Goal: Information Seeking & Learning: Learn about a topic

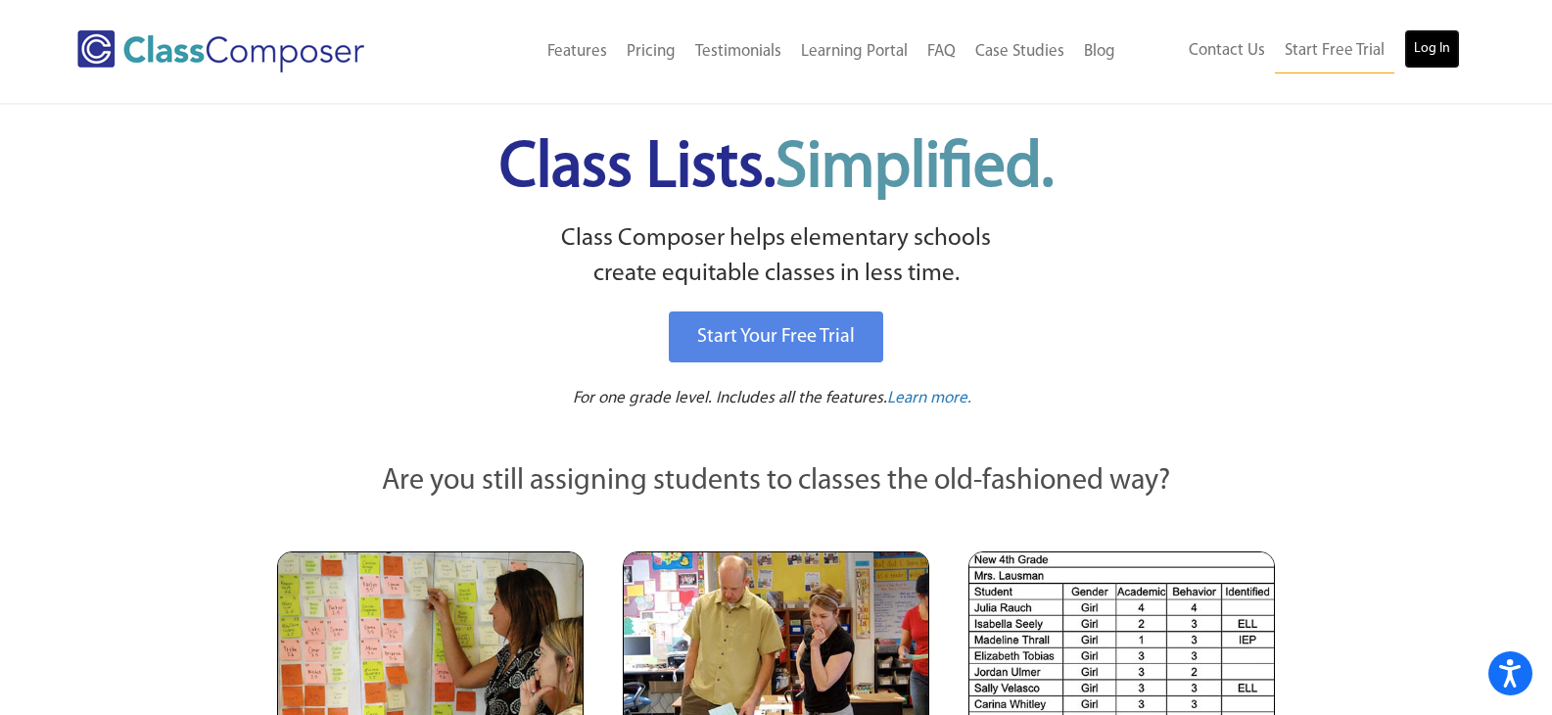
click at [1442, 54] on link "Log In" at bounding box center [1432, 48] width 56 height 39
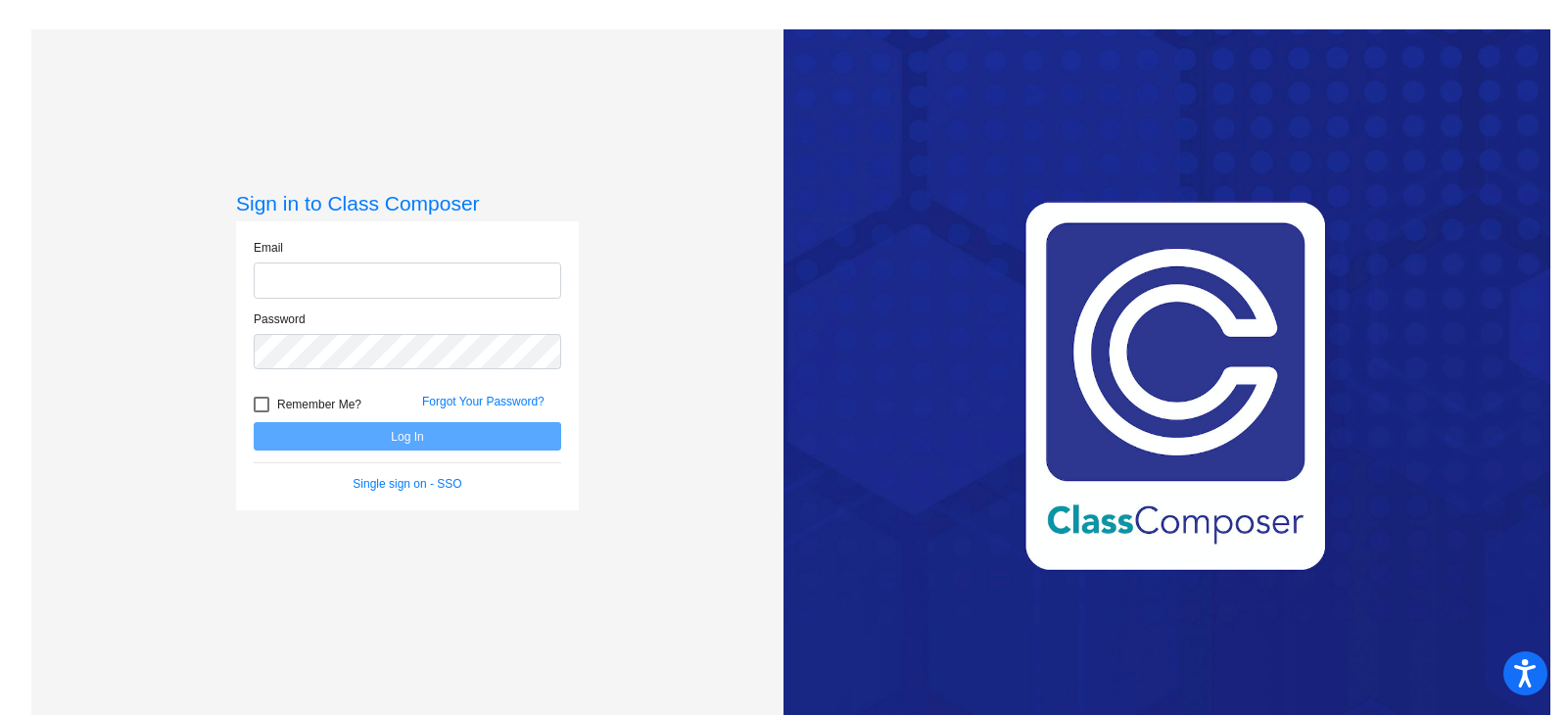
type input "[EMAIL_ADDRESS][DOMAIN_NAME]"
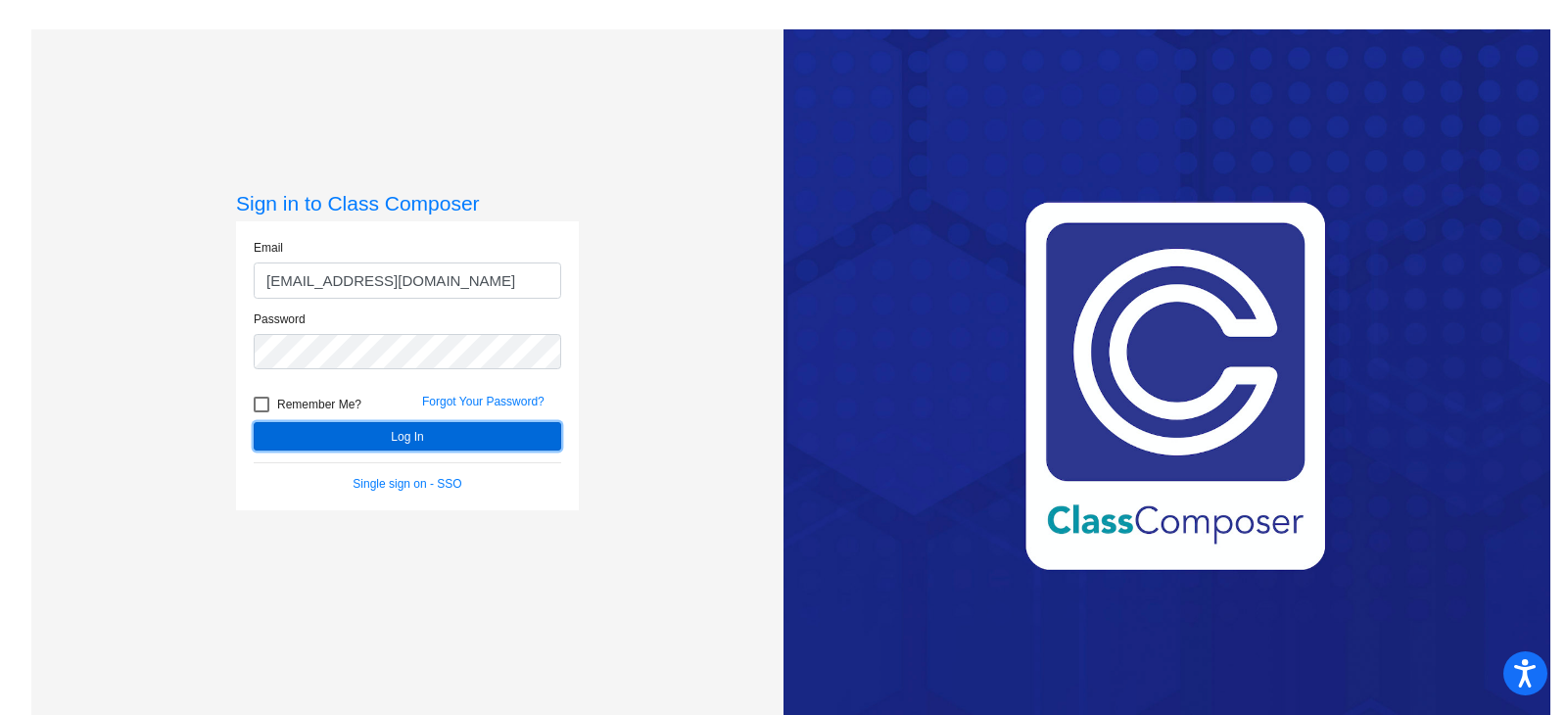
click at [410, 430] on button "Log In" at bounding box center [407, 436] width 307 height 28
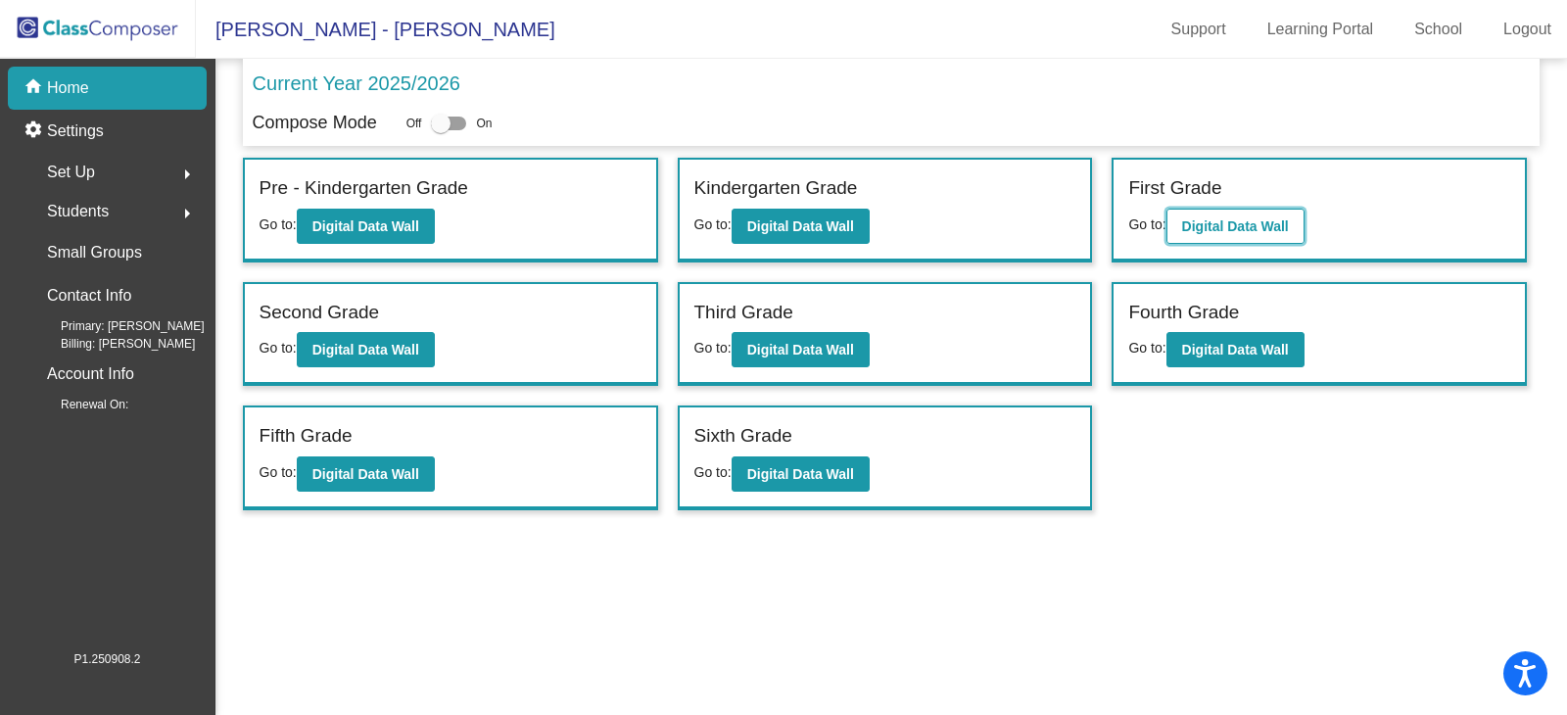
click at [1258, 230] on b "Digital Data Wall" at bounding box center [1235, 226] width 107 height 16
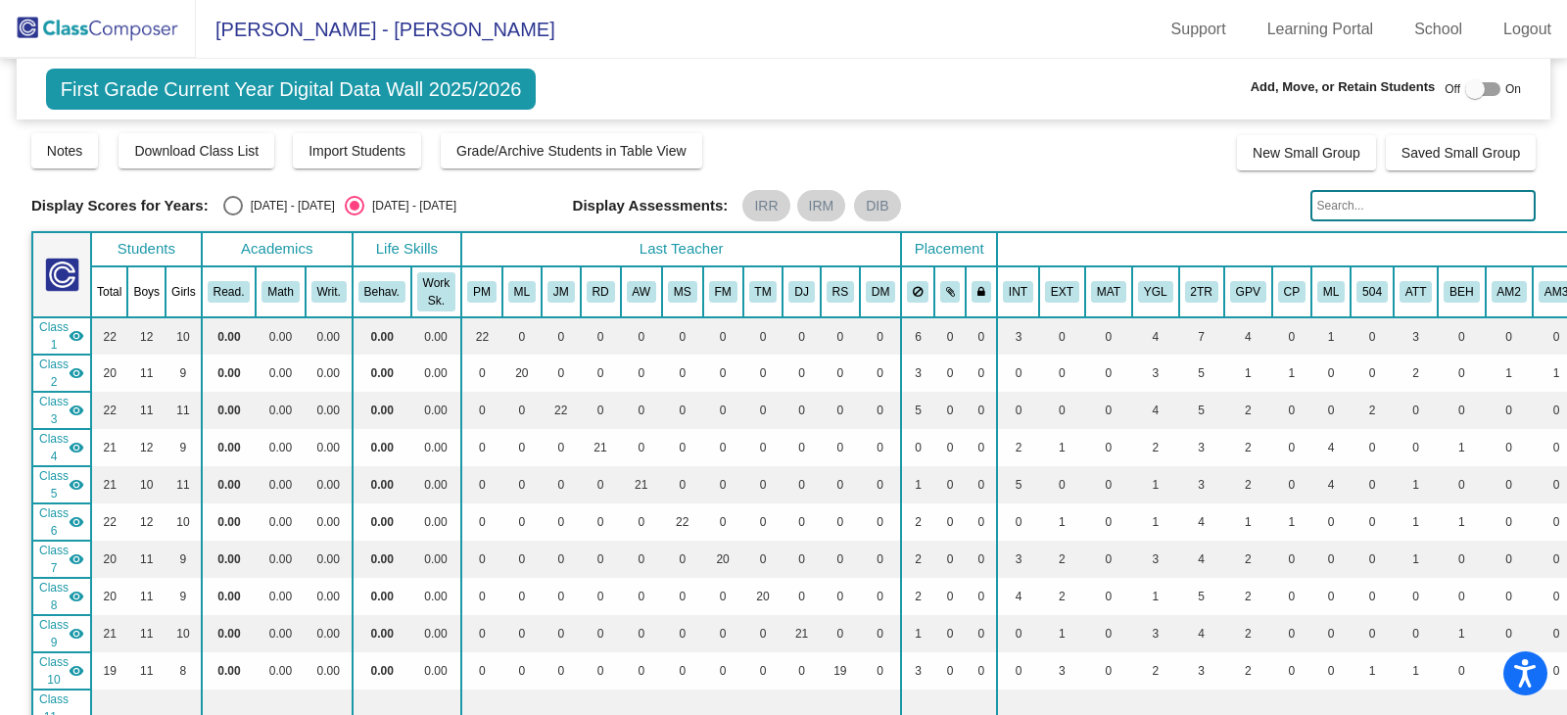
click at [239, 202] on div "Select an option" at bounding box center [233, 206] width 20 height 20
click at [233, 215] on input "2024 - 2025" at bounding box center [232, 215] width 1 height 1
radio input "true"
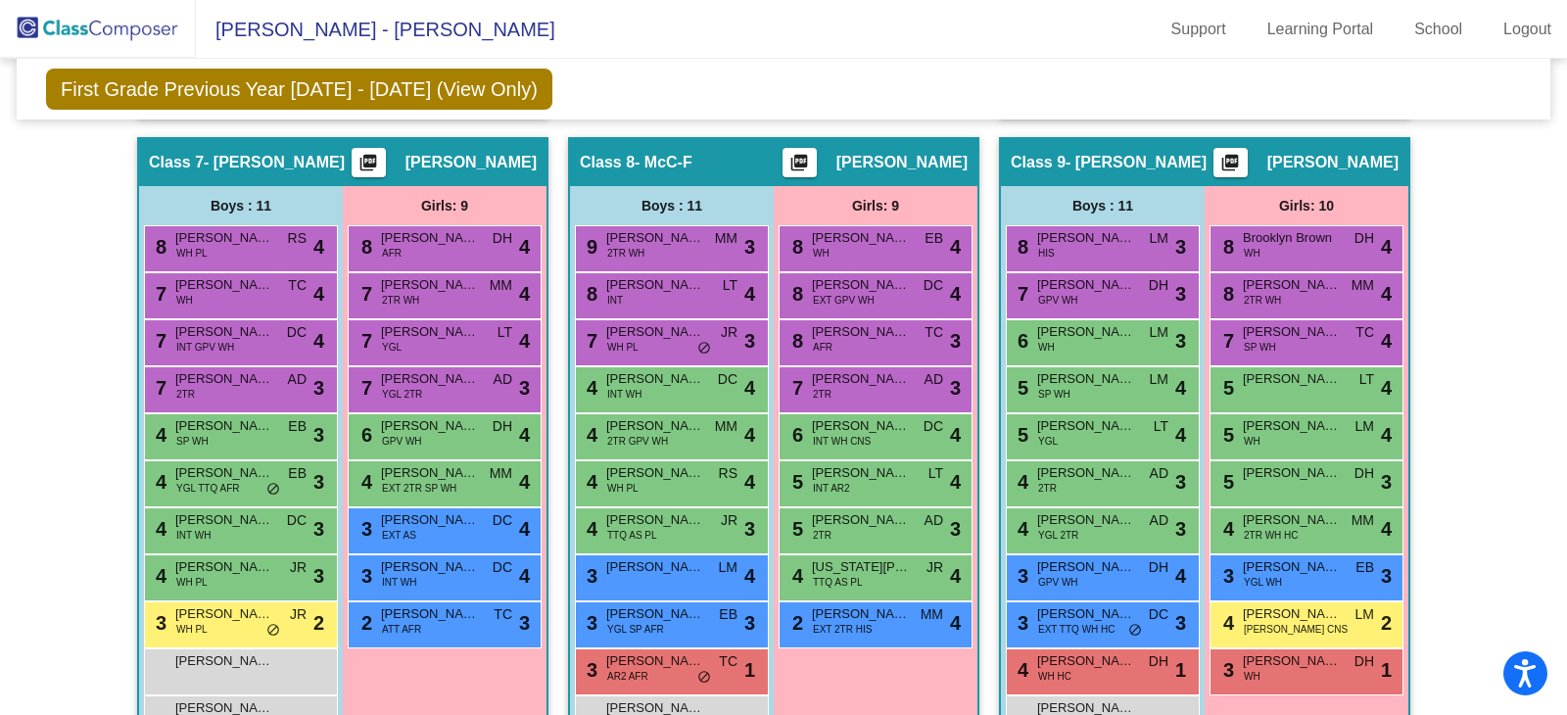
scroll to position [2252, 0]
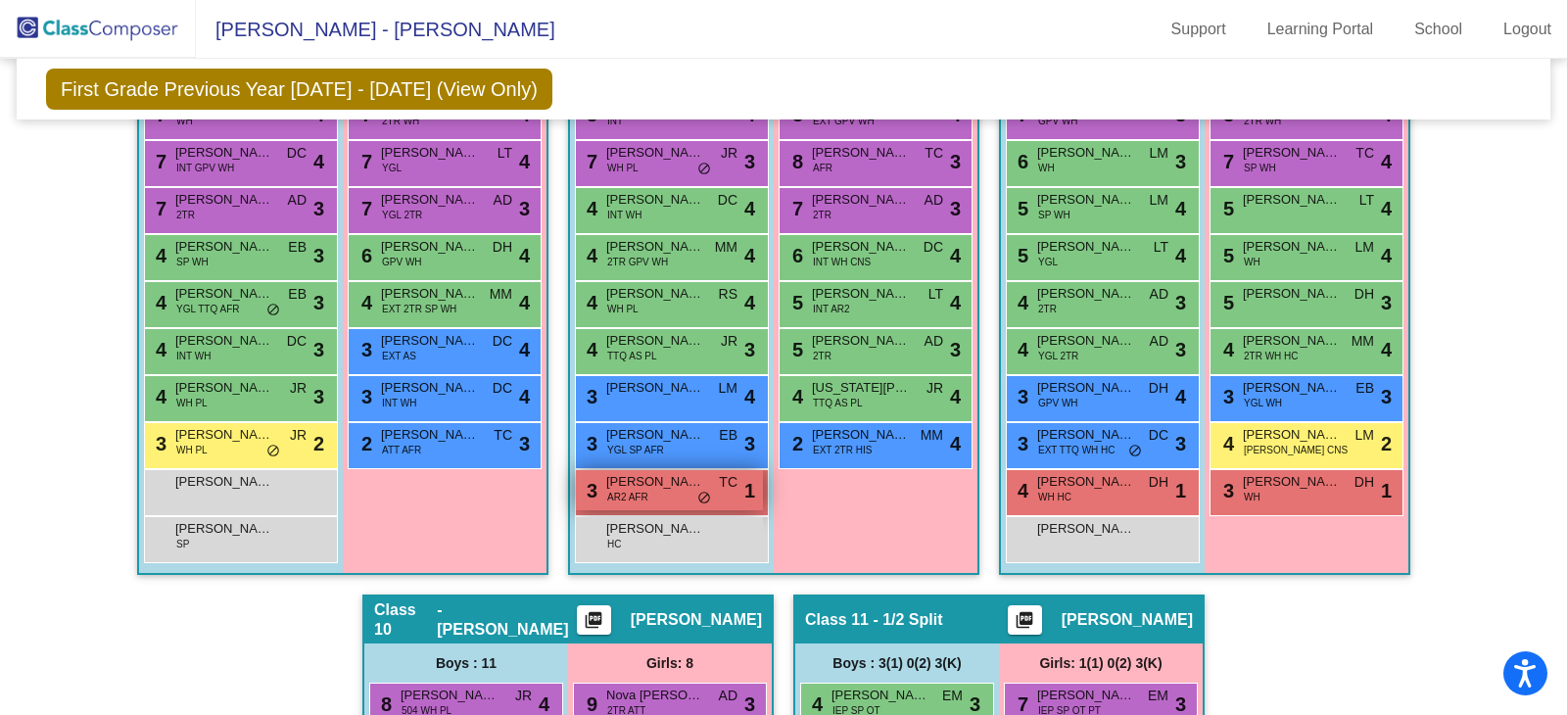
click at [646, 480] on span "Landon Asllanaj" at bounding box center [655, 482] width 98 height 20
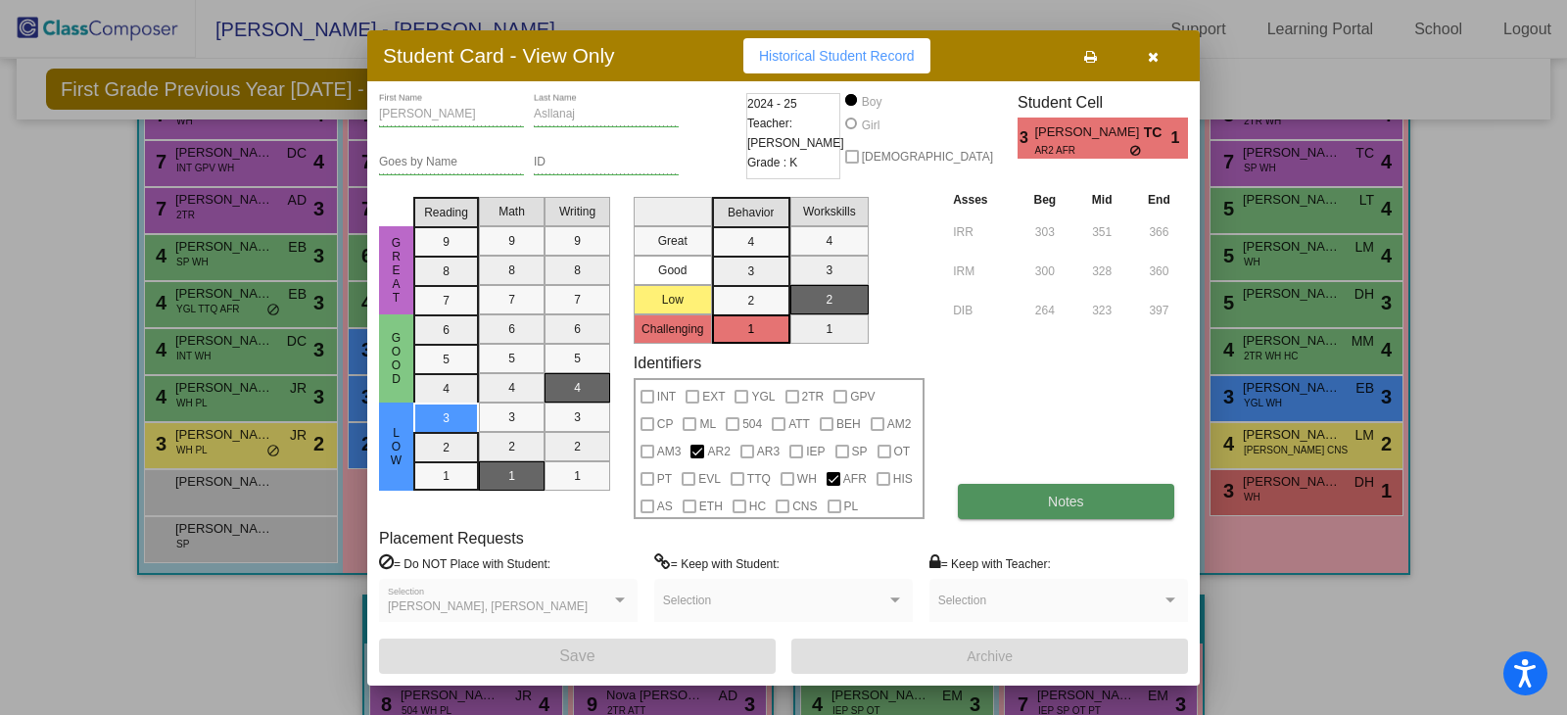
click at [1046, 493] on button "Notes" at bounding box center [1065, 501] width 215 height 35
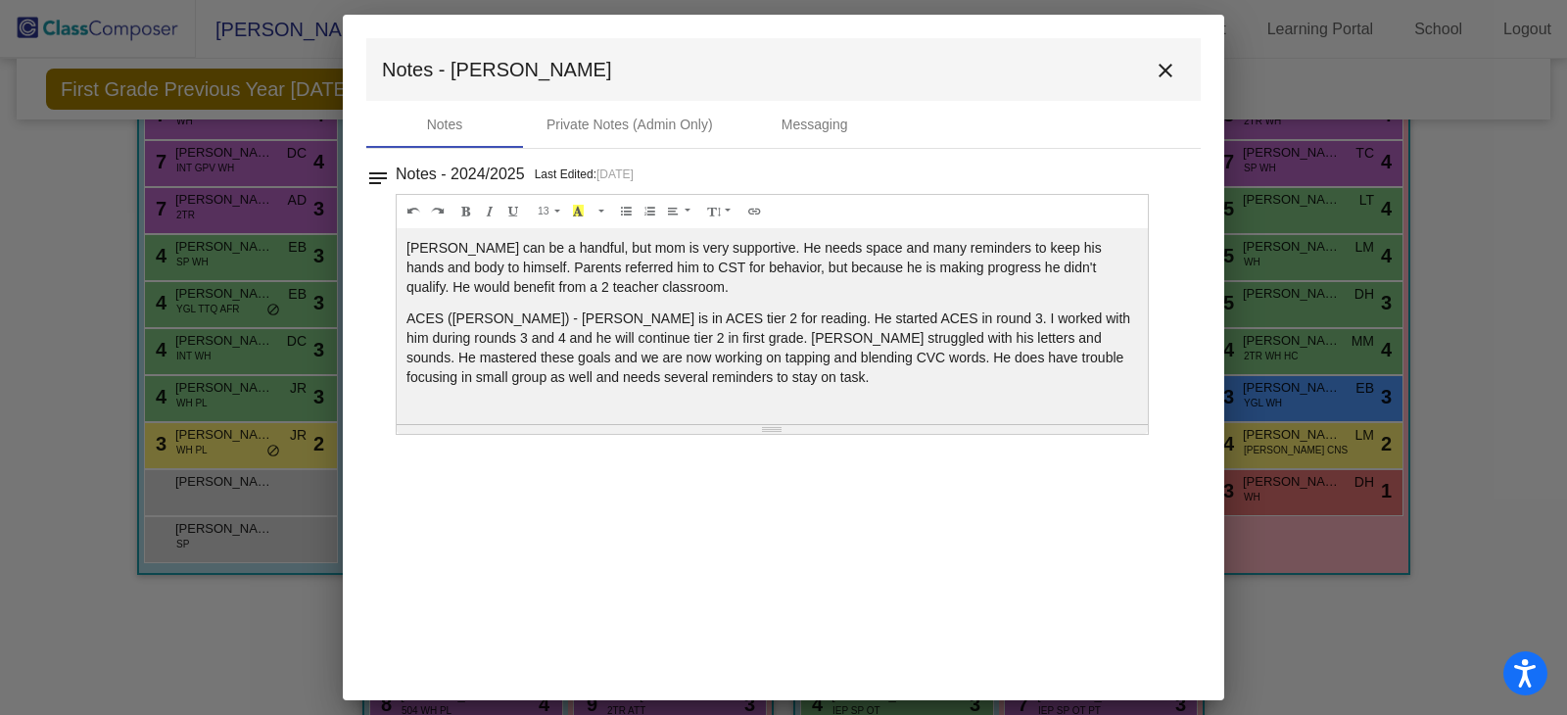
click at [1167, 69] on mat-icon "close" at bounding box center [1164, 70] width 23 height 23
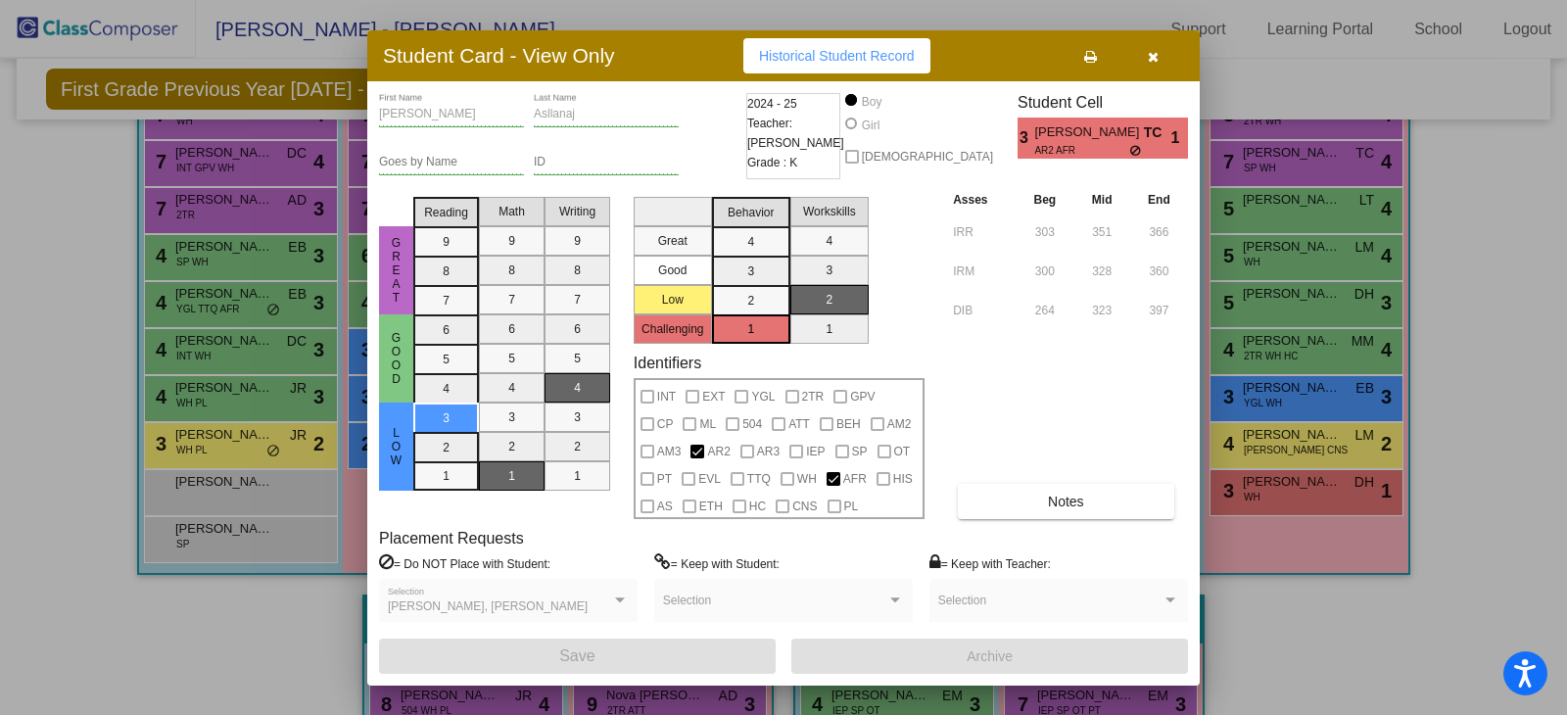
click at [1151, 62] on icon "button" at bounding box center [1152, 57] width 11 height 14
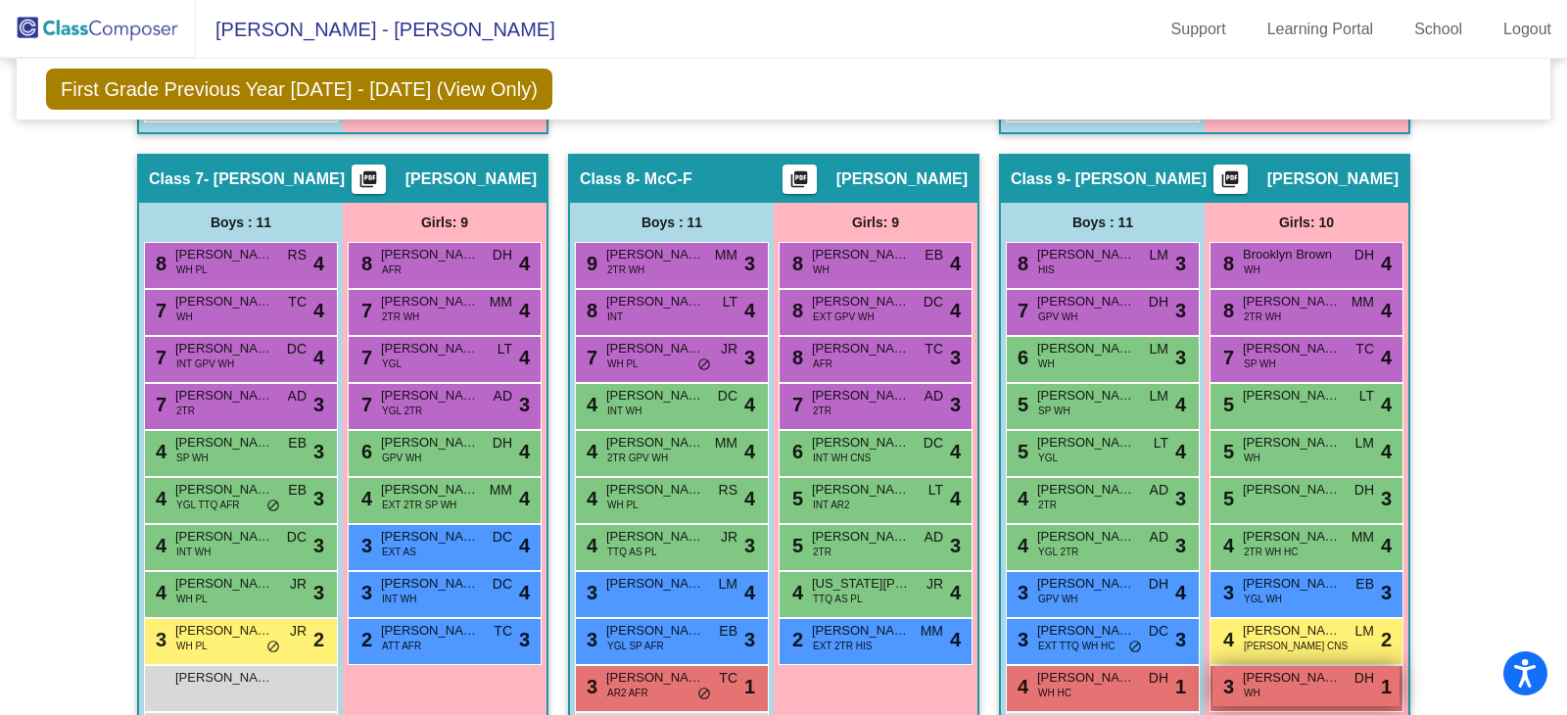
scroll to position [2154, 0]
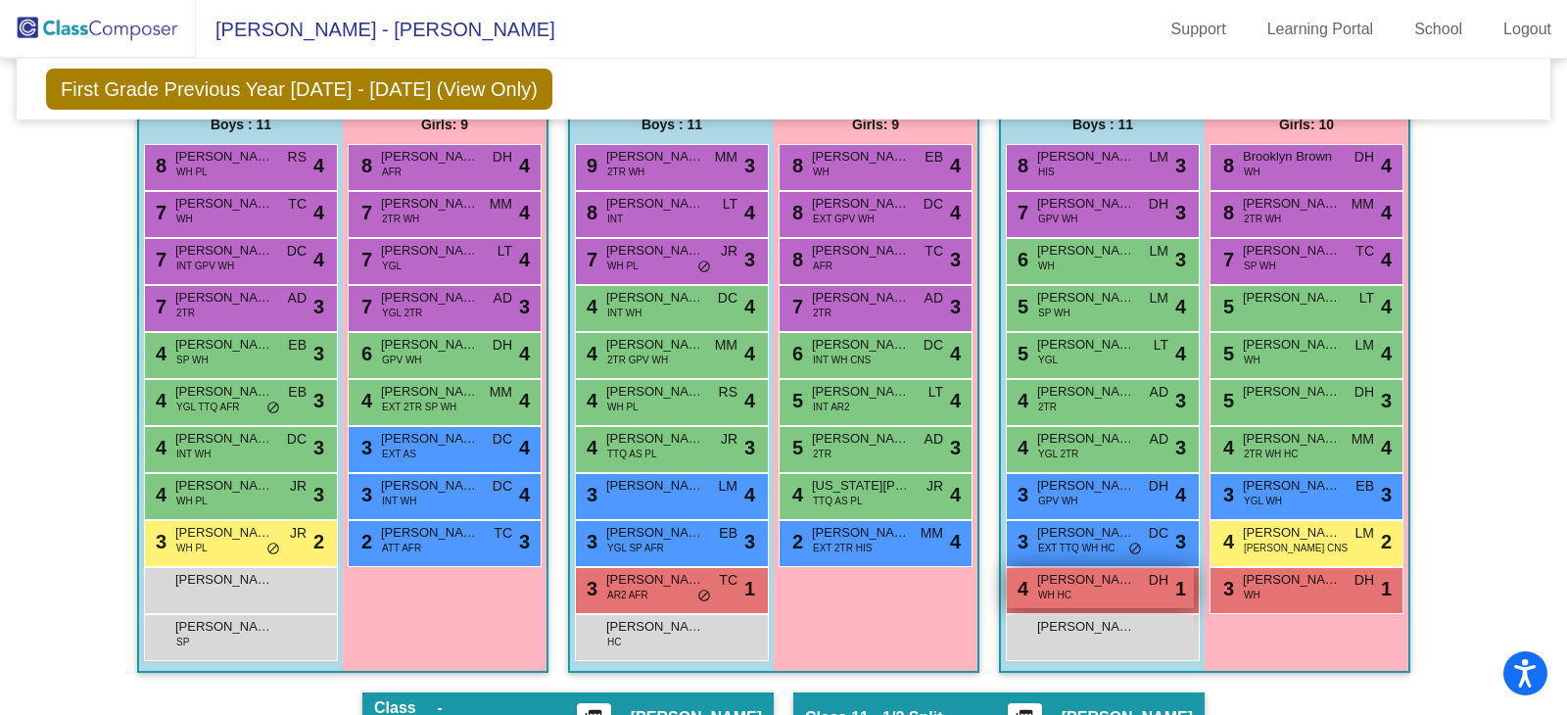
click at [1093, 588] on span "Wyatt Findley" at bounding box center [1086, 580] width 98 height 20
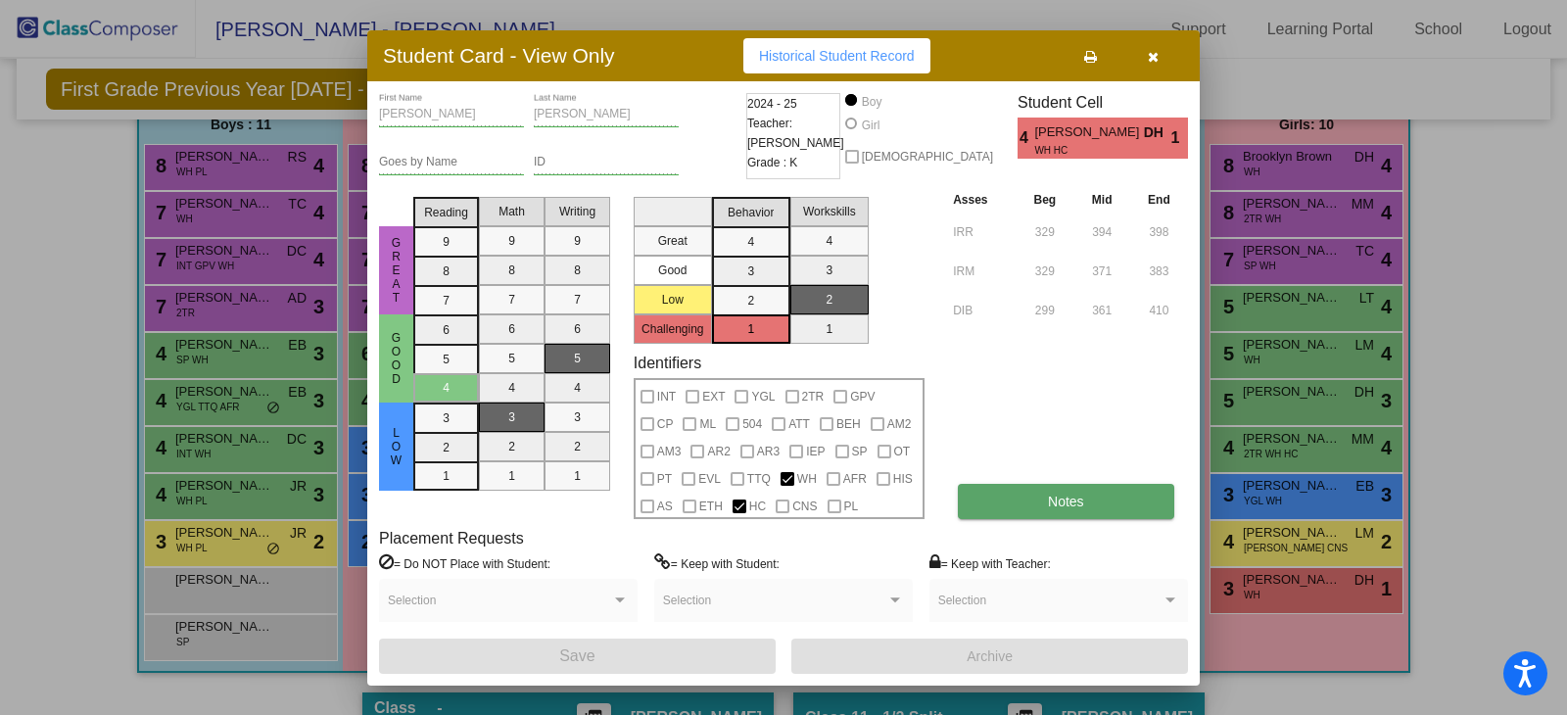
click at [1033, 495] on button "Notes" at bounding box center [1065, 501] width 215 height 35
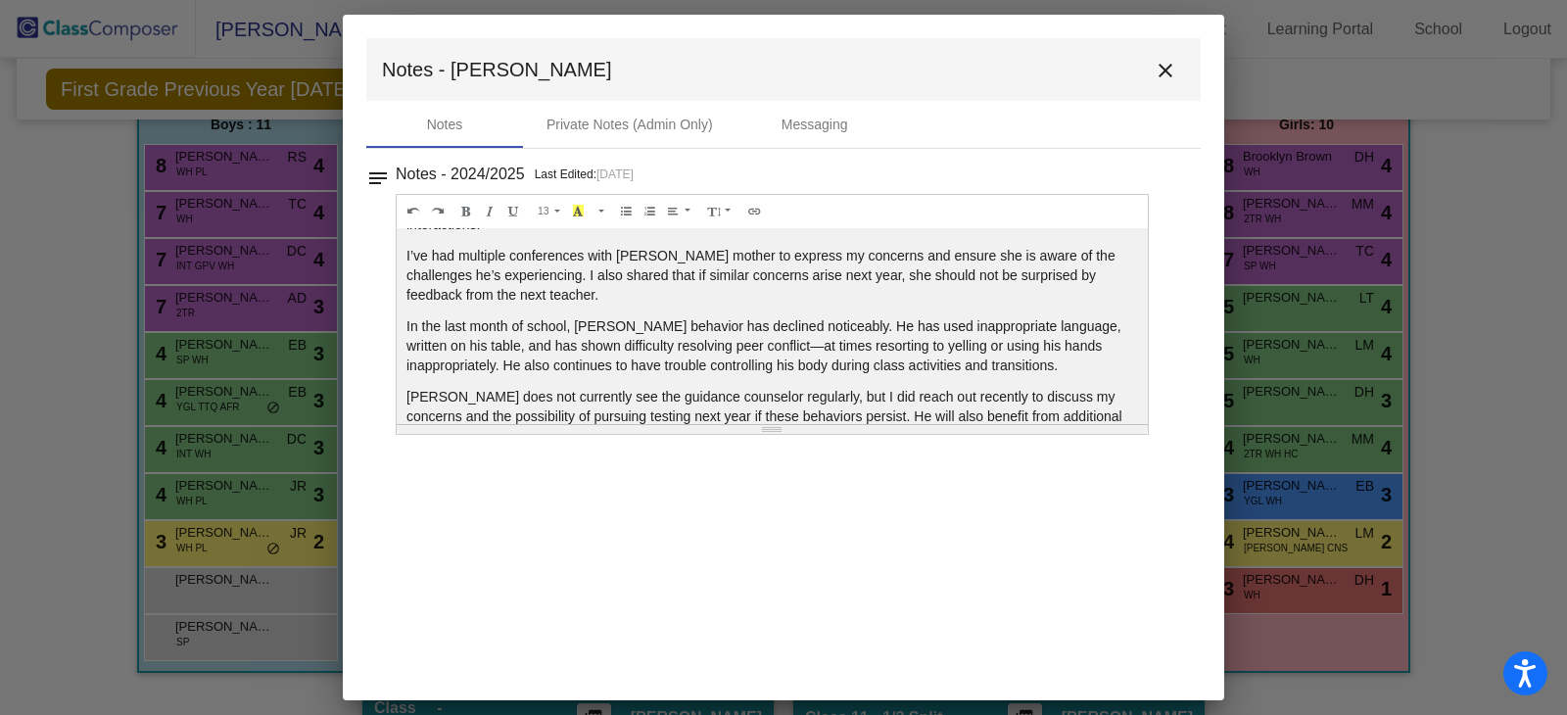
scroll to position [176, 0]
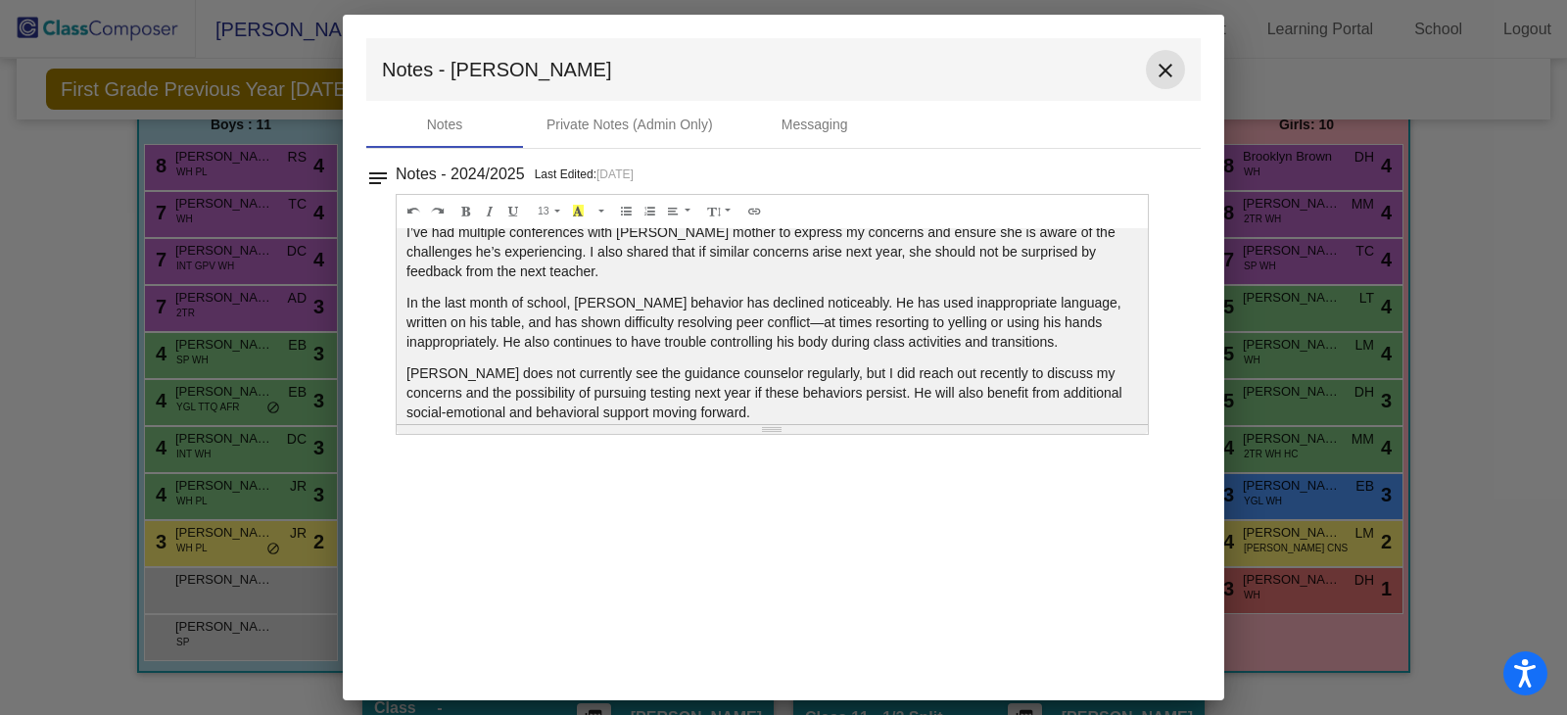
click at [1166, 66] on mat-icon "close" at bounding box center [1164, 70] width 23 height 23
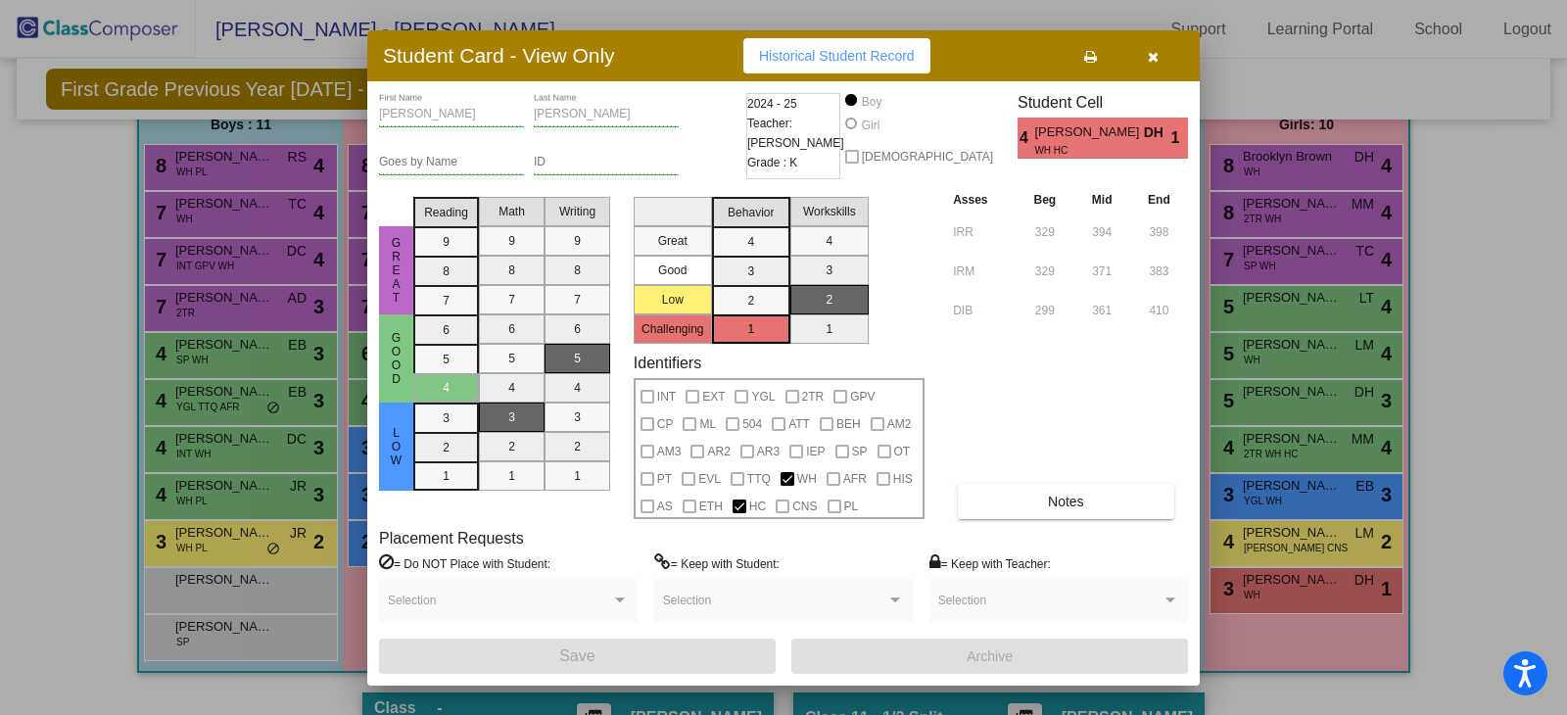
click at [1153, 53] on icon "button" at bounding box center [1152, 57] width 11 height 14
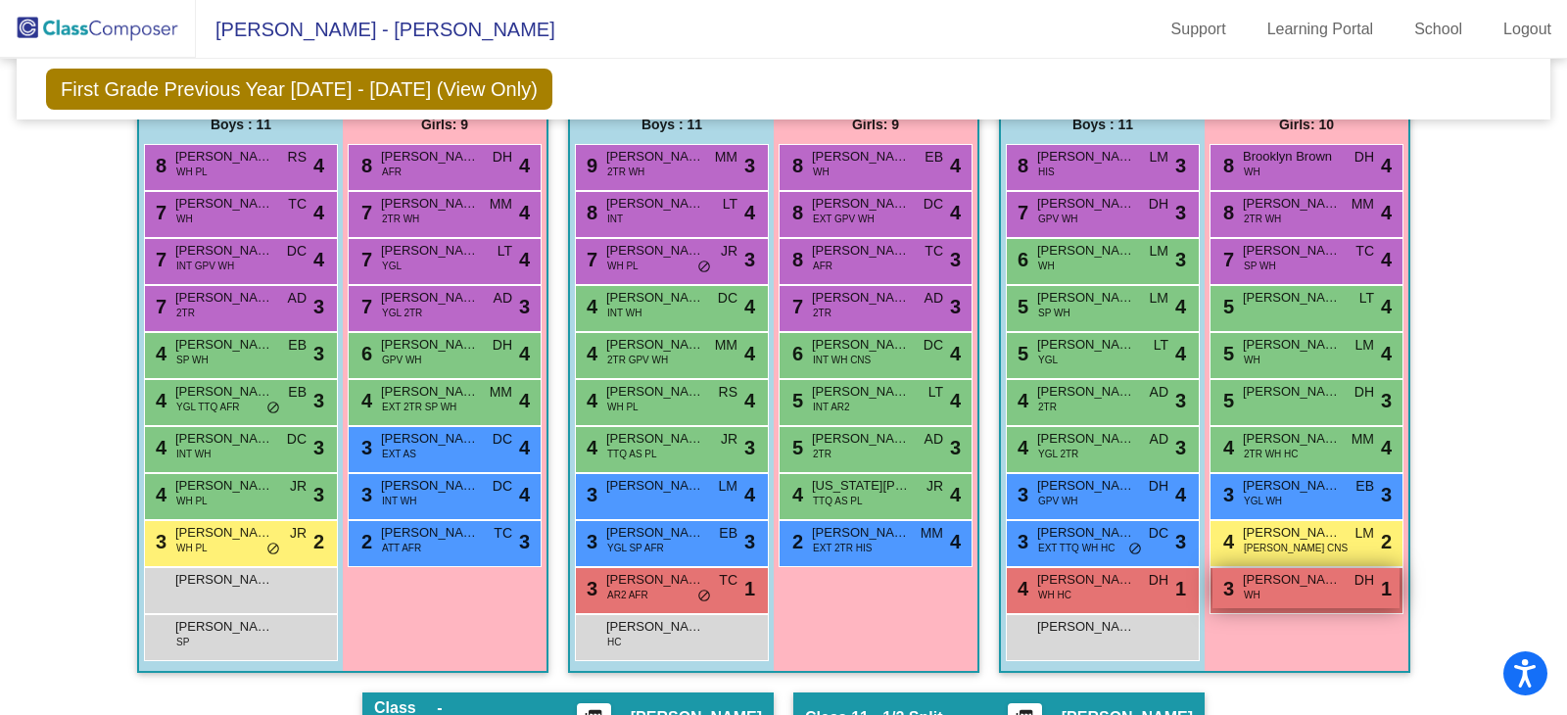
click at [1304, 581] on span "Avery Amador" at bounding box center [1291, 580] width 98 height 20
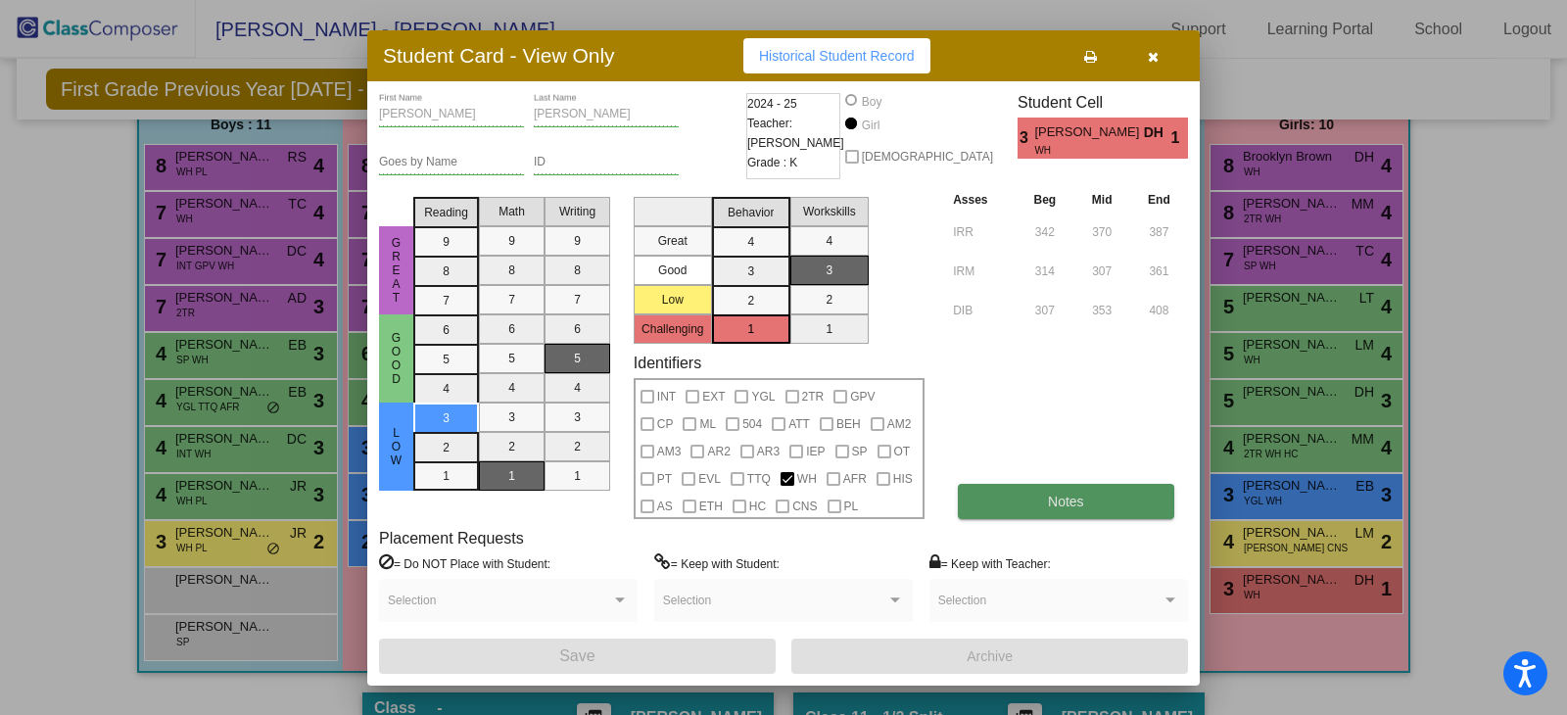
click at [1067, 500] on span "Notes" at bounding box center [1066, 501] width 36 height 16
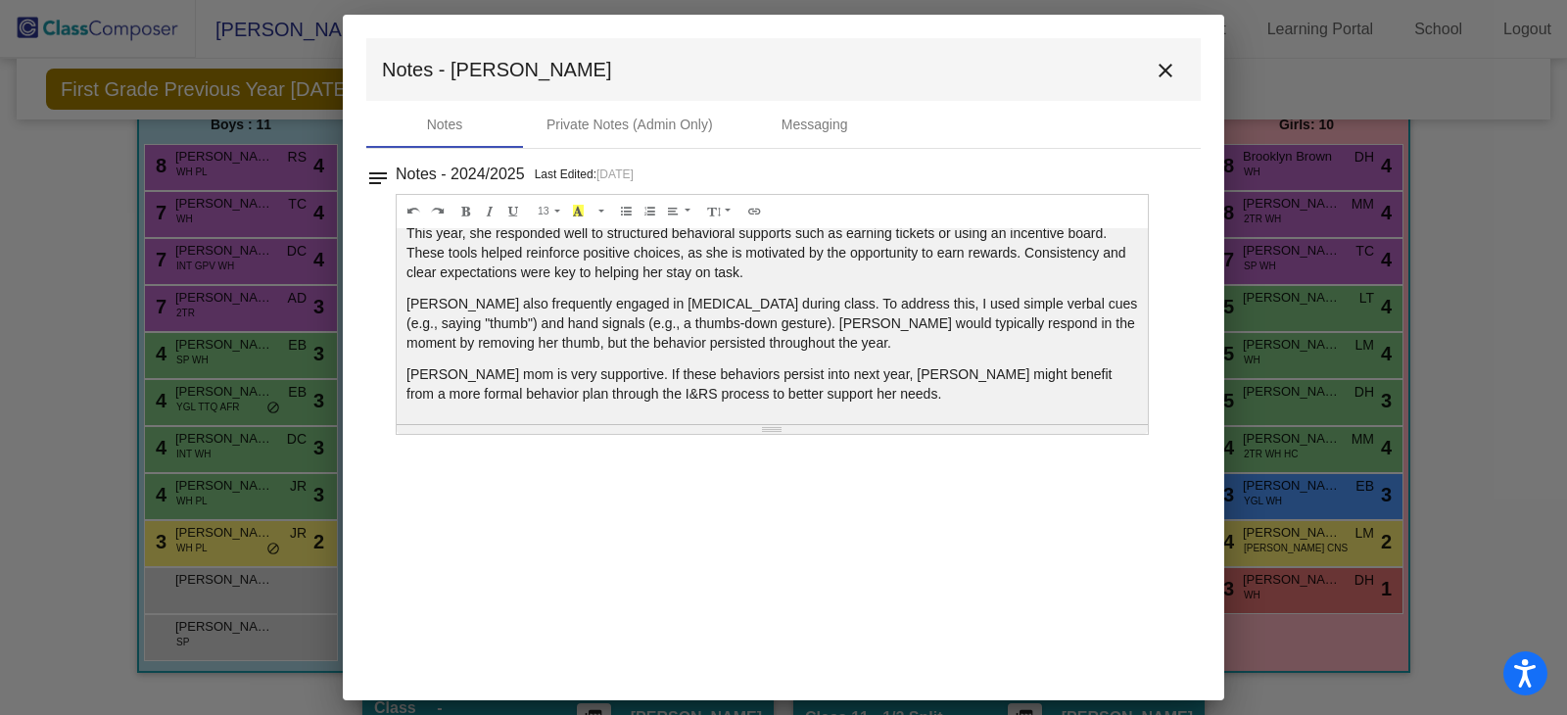
scroll to position [106, 0]
click at [1161, 66] on mat-icon "close" at bounding box center [1164, 70] width 23 height 23
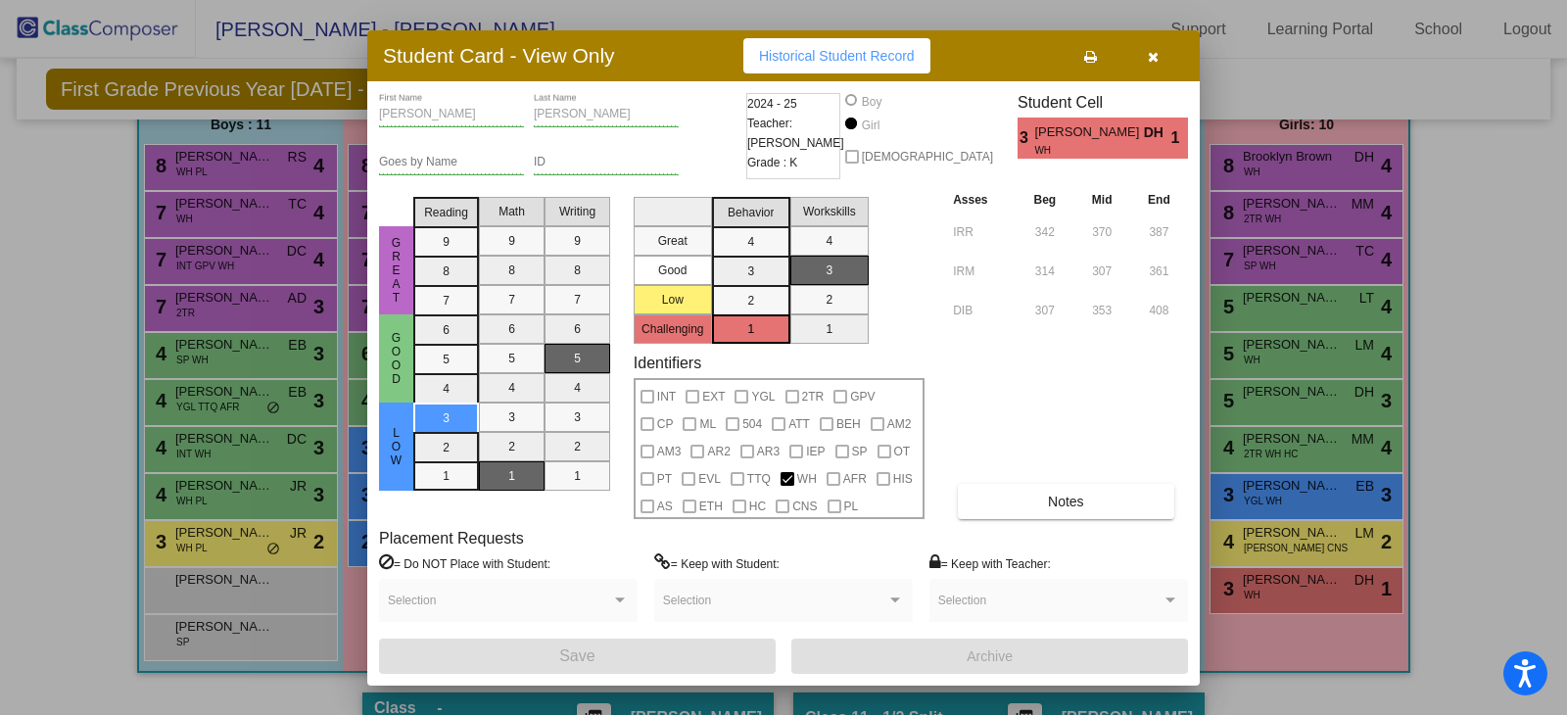
click at [1159, 52] on button "button" at bounding box center [1152, 55] width 63 height 35
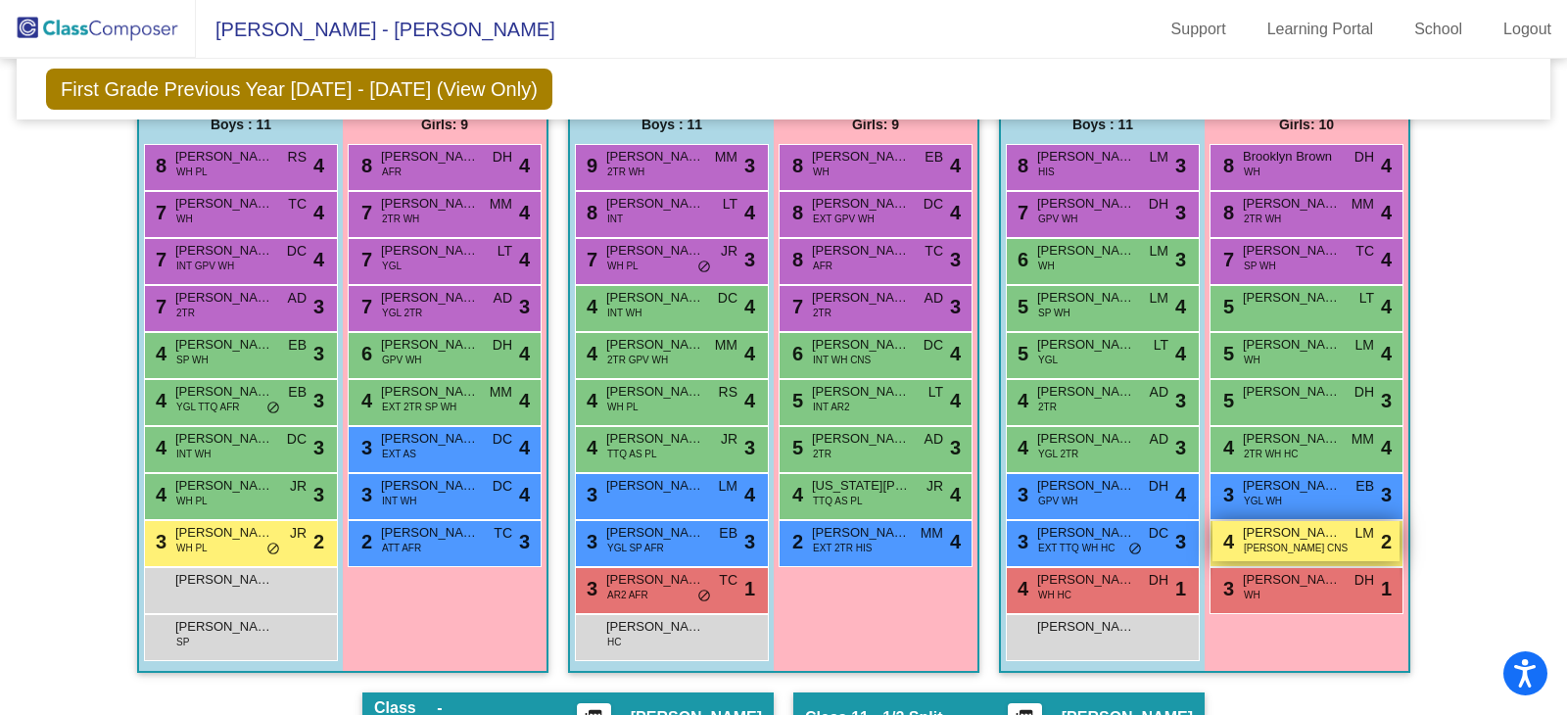
click at [1308, 544] on div "4 Claire Straup BEH WH CNS LM lock do_not_disturb_alt 2" at bounding box center [1305, 541] width 187 height 40
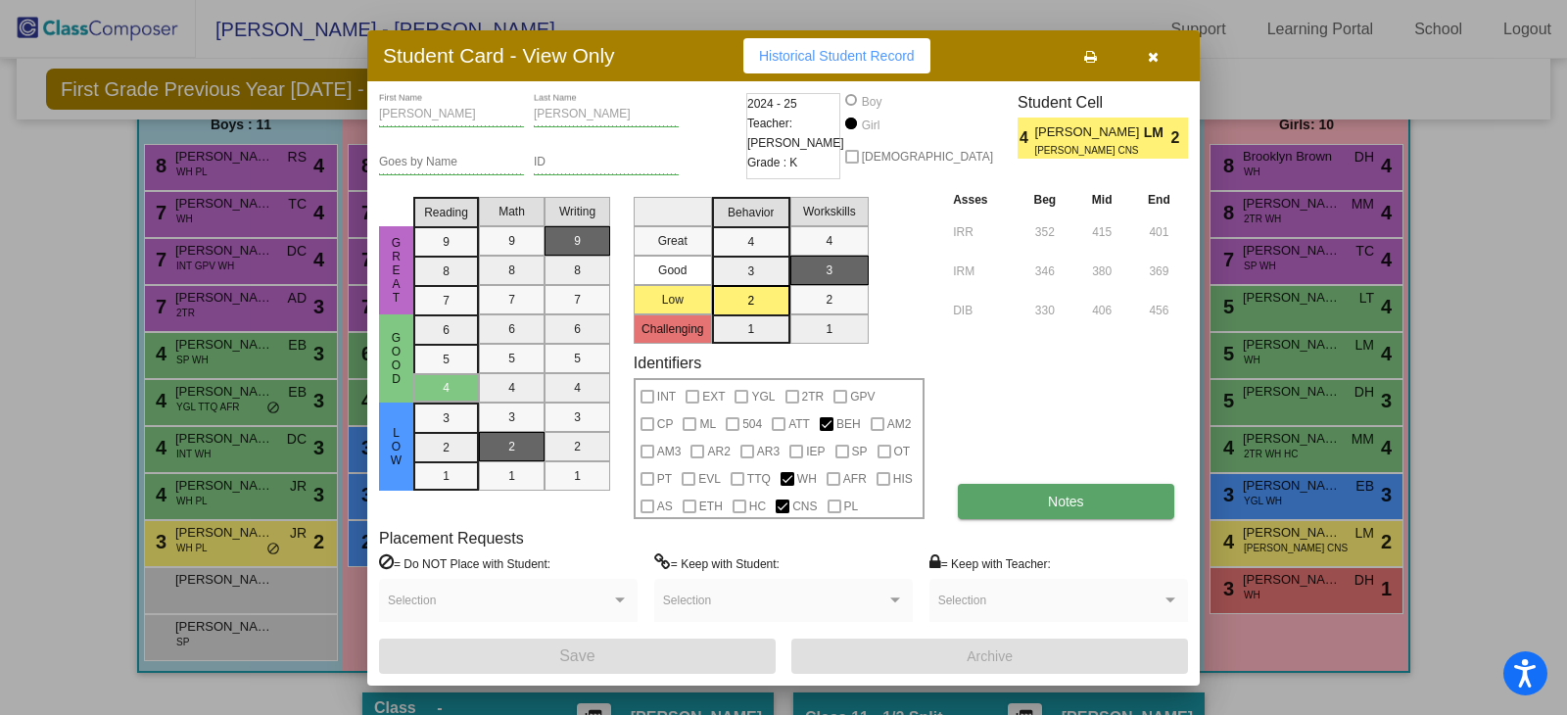
click at [1074, 491] on button "Notes" at bounding box center [1065, 501] width 215 height 35
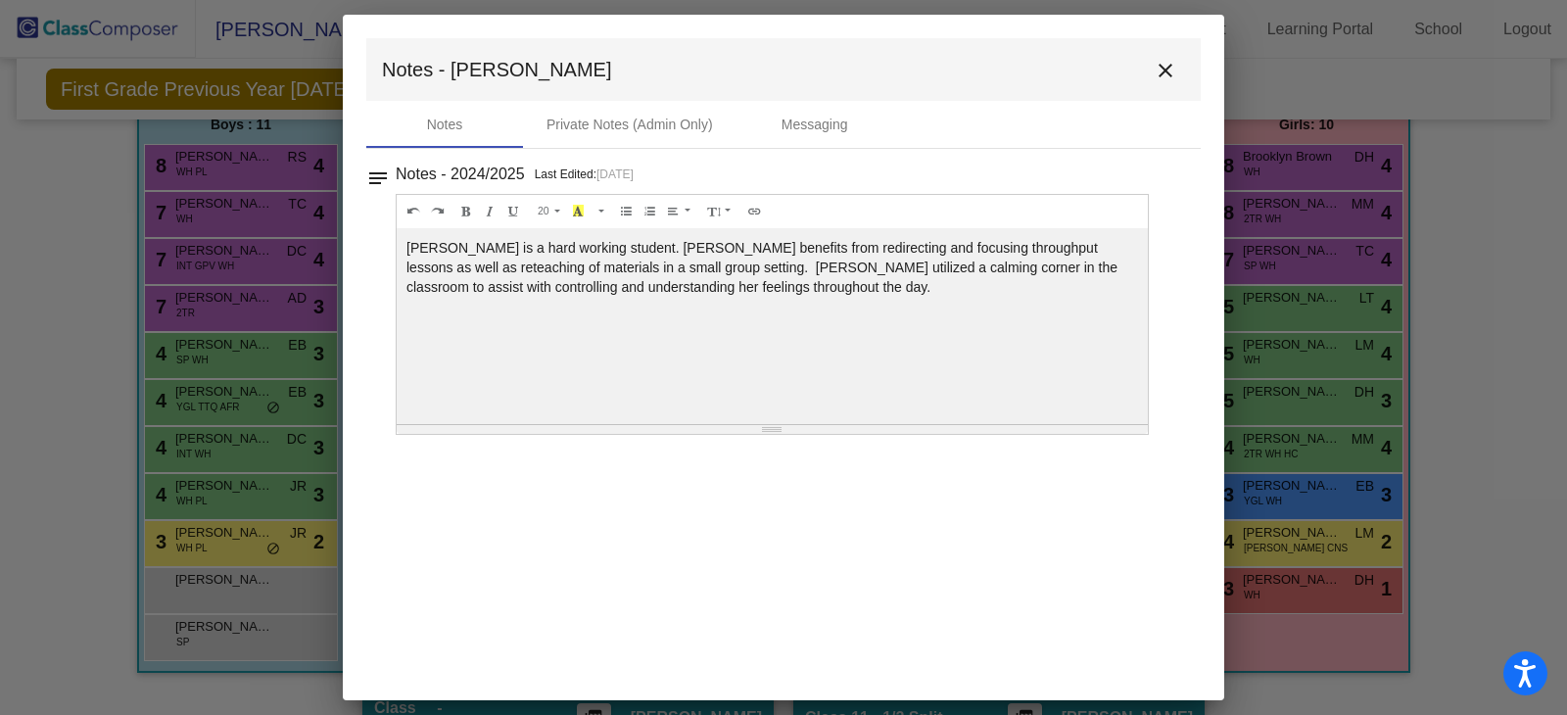
click at [1166, 80] on mat-icon "close" at bounding box center [1164, 70] width 23 height 23
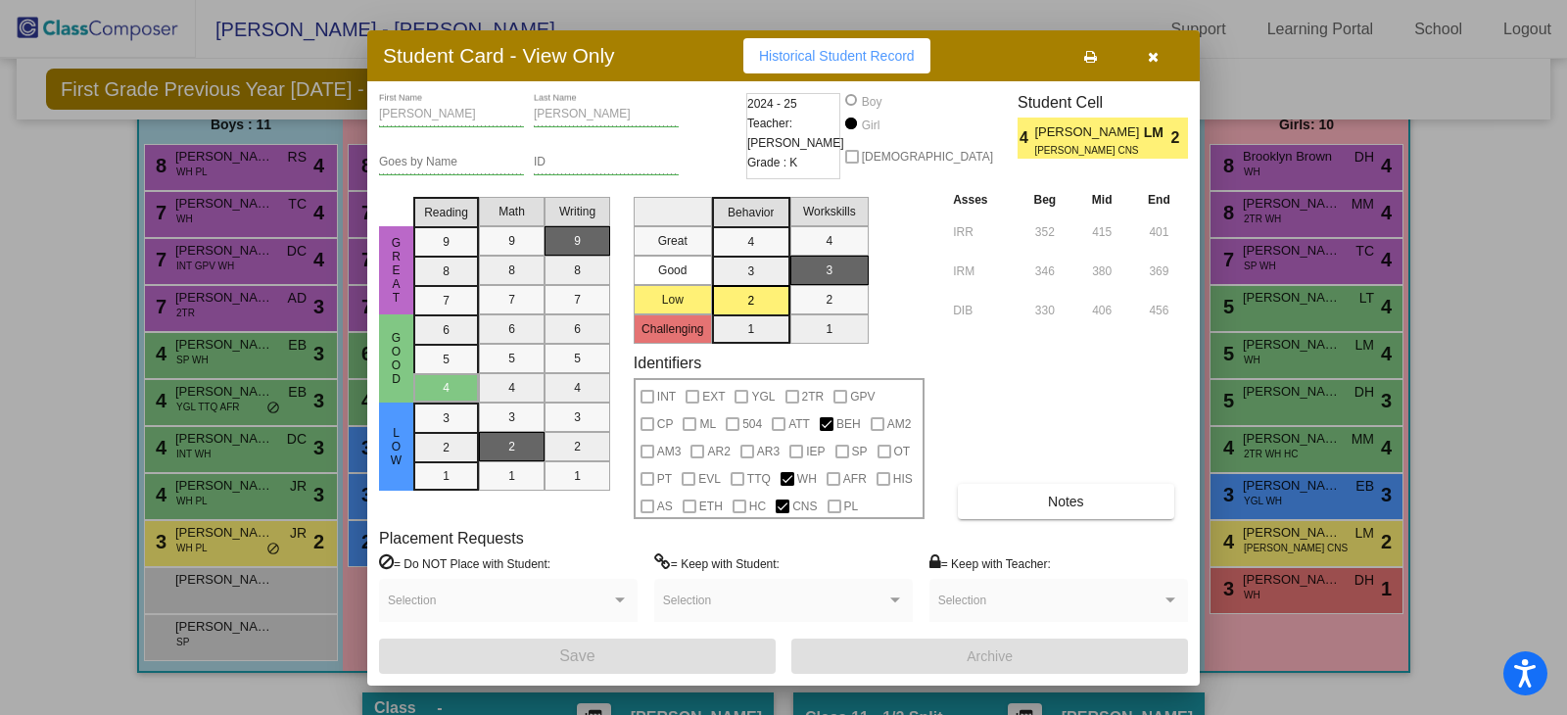
click at [1147, 58] on icon "button" at bounding box center [1152, 57] width 11 height 14
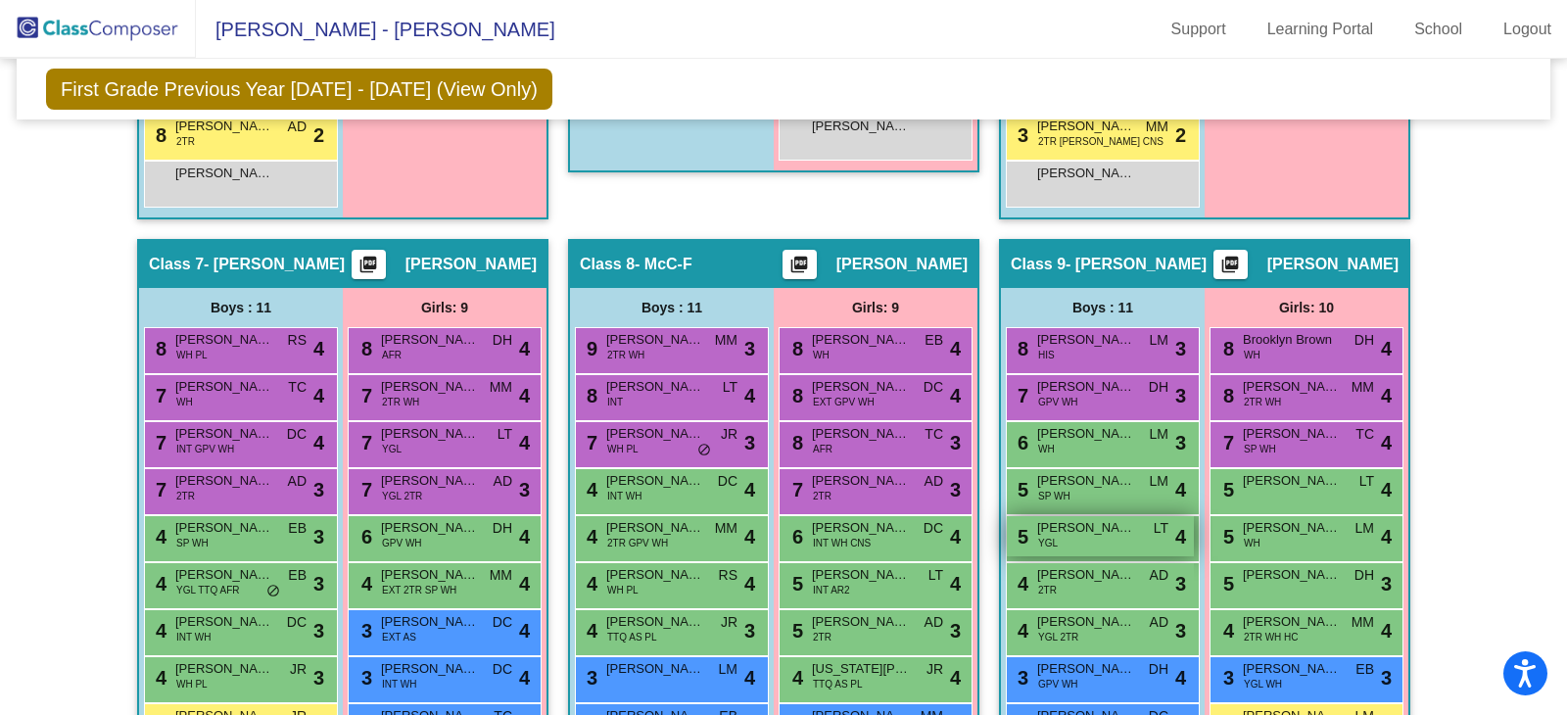
scroll to position [1958, 0]
